Goal: Navigation & Orientation: Find specific page/section

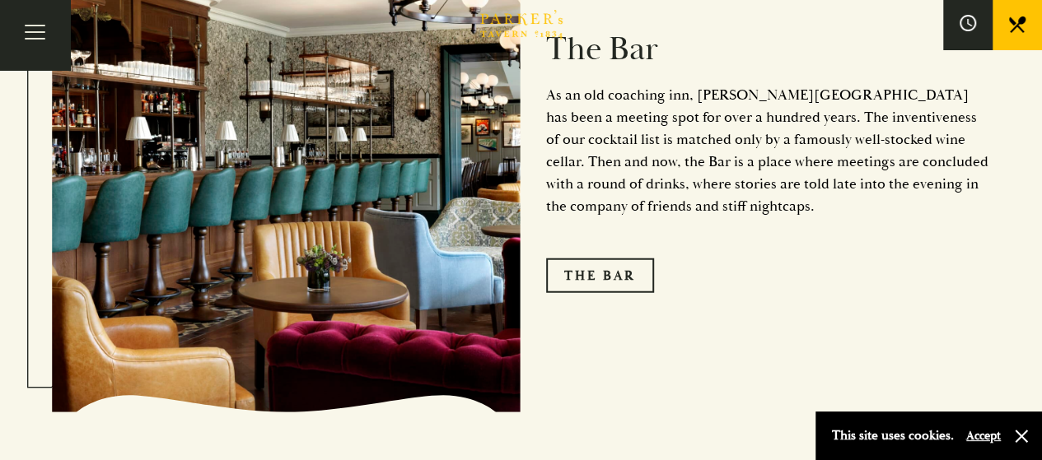
scroll to position [2004, 0]
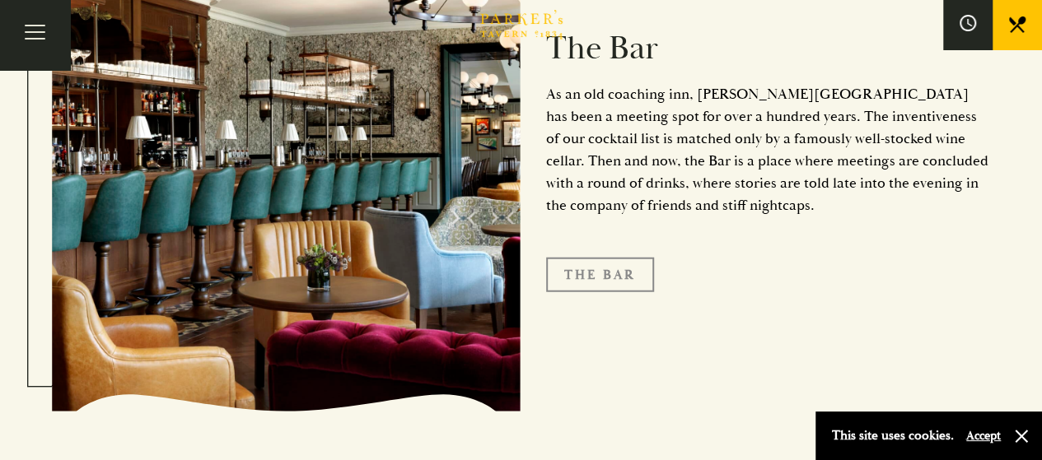
click at [585, 258] on link "The Bar" at bounding box center [600, 275] width 108 height 35
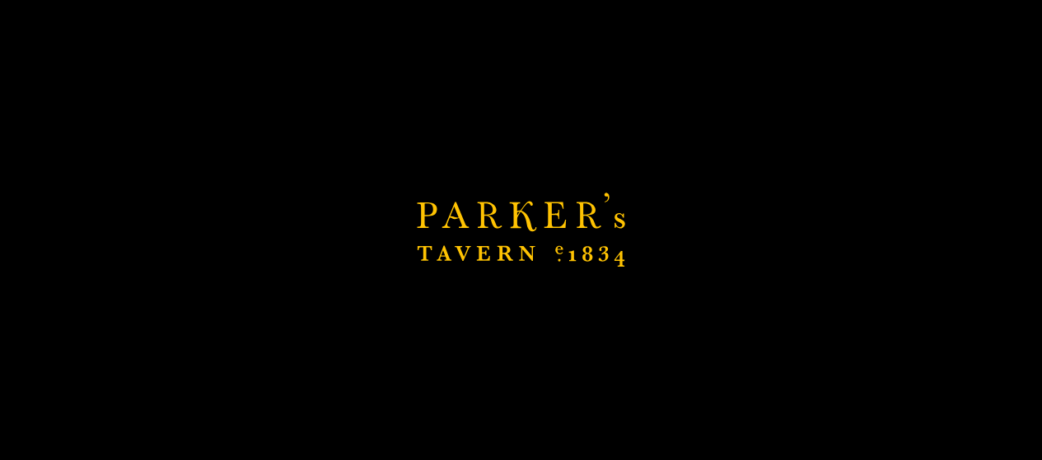
scroll to position [2247, 0]
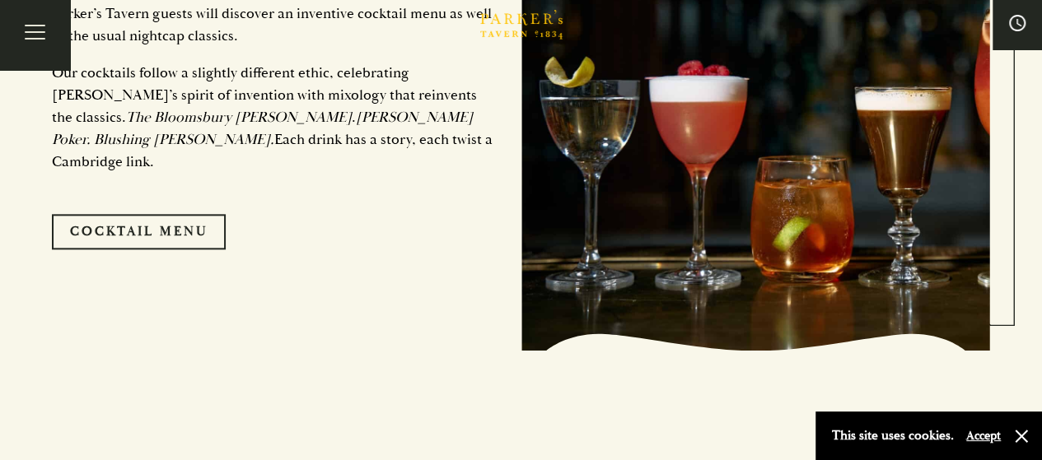
scroll to position [768, 0]
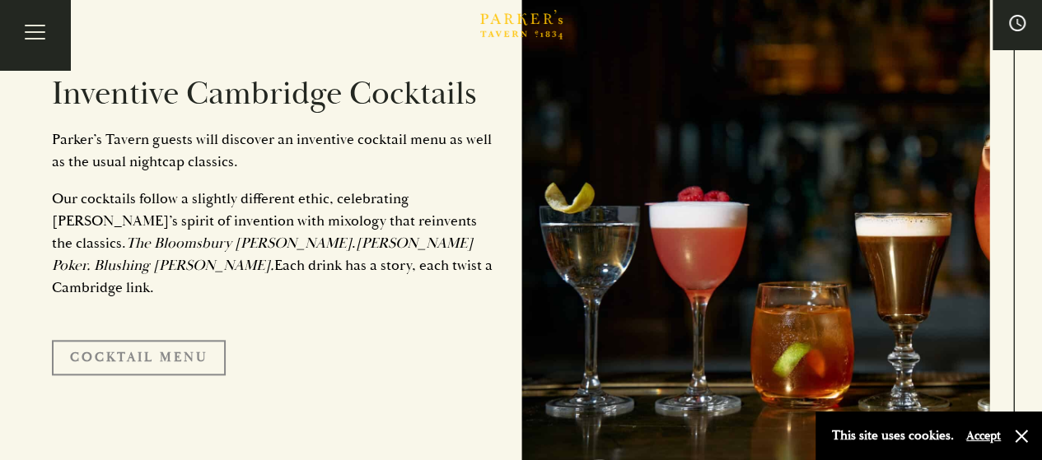
click at [172, 340] on link "Cocktail Menu" at bounding box center [139, 357] width 174 height 35
